Goal: Task Accomplishment & Management: Manage account settings

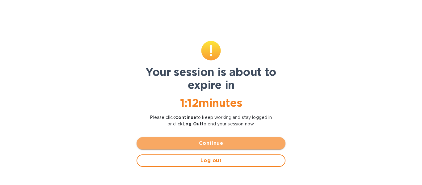
drag, startPoint x: 210, startPoint y: 139, endPoint x: 202, endPoint y: 137, distance: 8.3
click at [210, 139] on button "Continue" at bounding box center [211, 143] width 149 height 12
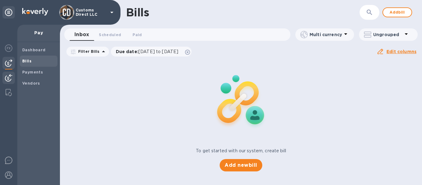
click at [6, 77] on img at bounding box center [8, 77] width 7 height 7
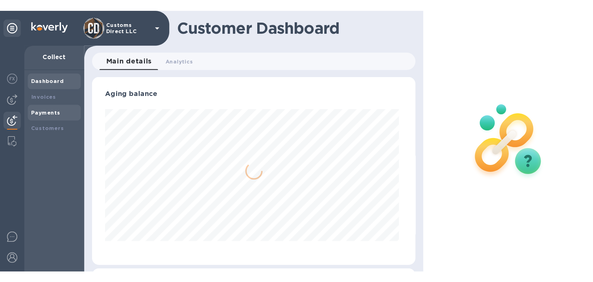
scroll to position [133, 228]
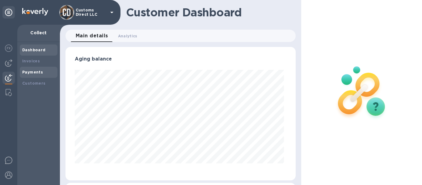
click at [26, 71] on b "Payments" at bounding box center [32, 72] width 21 height 5
